Goal: Task Accomplishment & Management: Manage account settings

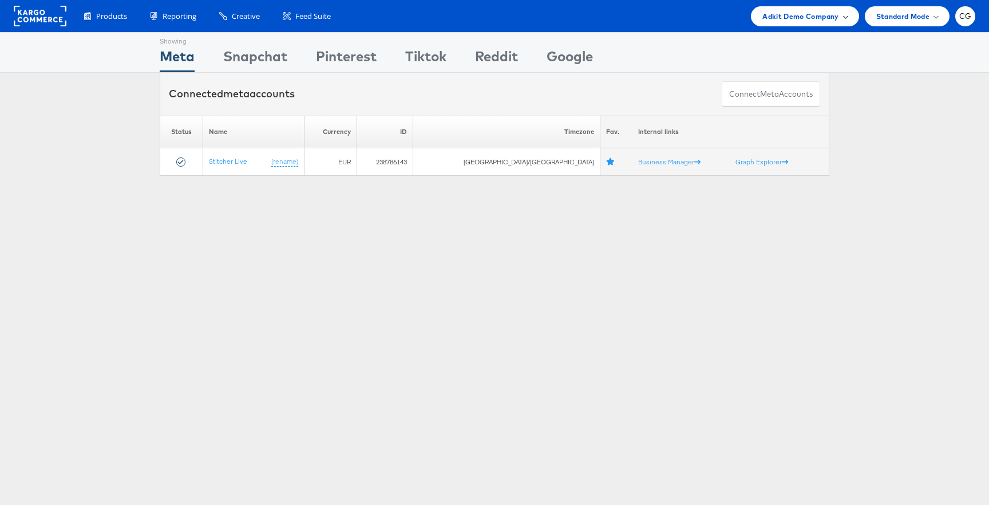
click at [832, 19] on span "Adkit Demo Company" at bounding box center [800, 16] width 76 height 12
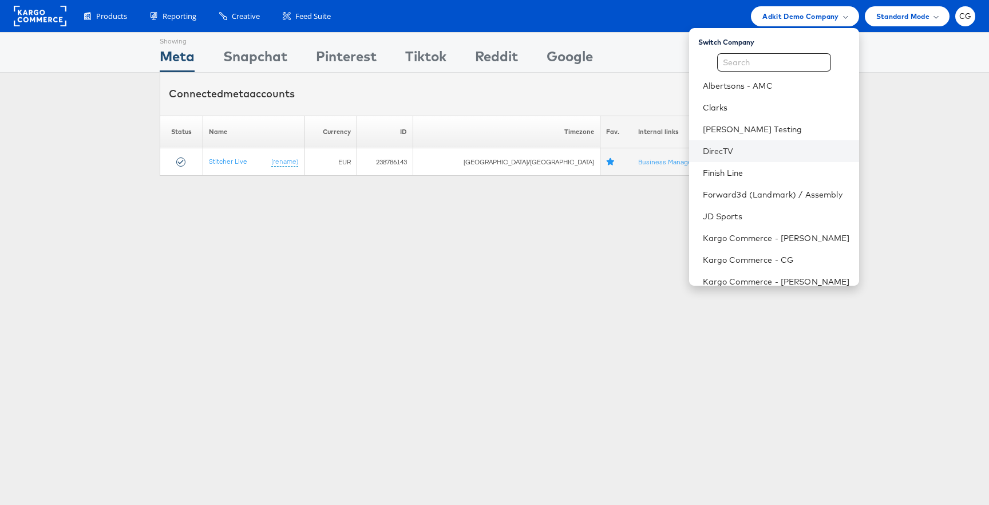
click at [774, 156] on li "DirecTV" at bounding box center [774, 151] width 170 height 22
click at [734, 150] on link "DirecTV" at bounding box center [776, 150] width 147 height 11
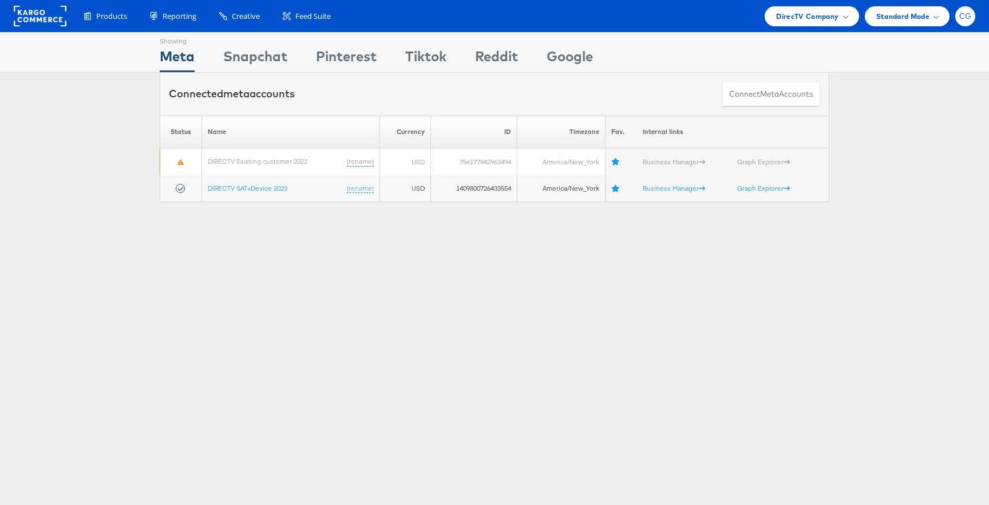
click at [968, 16] on span "CG" at bounding box center [965, 16] width 13 height 7
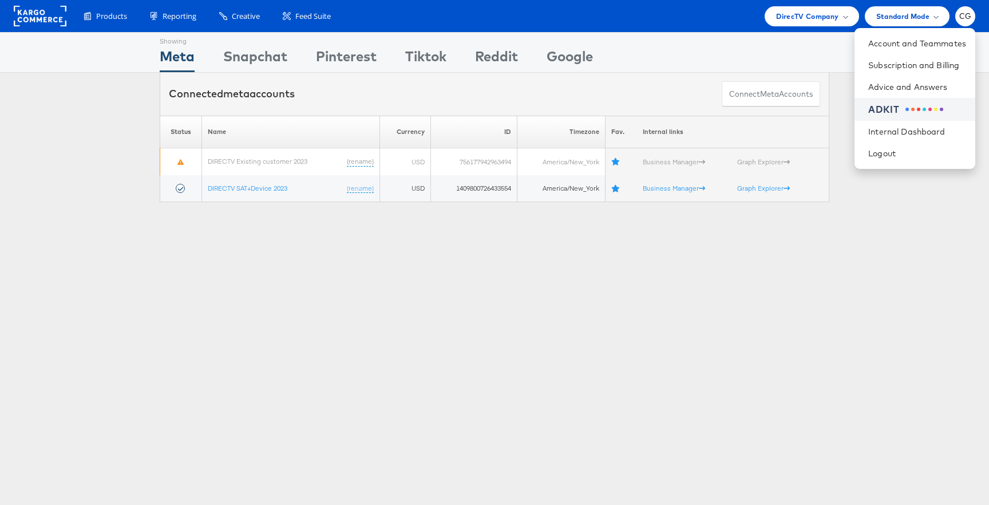
click at [885, 117] on li "ADKIT" at bounding box center [914, 109] width 121 height 23
click at [886, 107] on div "ADKIT" at bounding box center [883, 109] width 31 height 13
click at [727, 42] on div "Showing Meta Showing Snapchat Showing Pinterest Showing Tiktok Showing Reddit S…" at bounding box center [494, 52] width 669 height 39
